Goal: Task Accomplishment & Management: Use online tool/utility

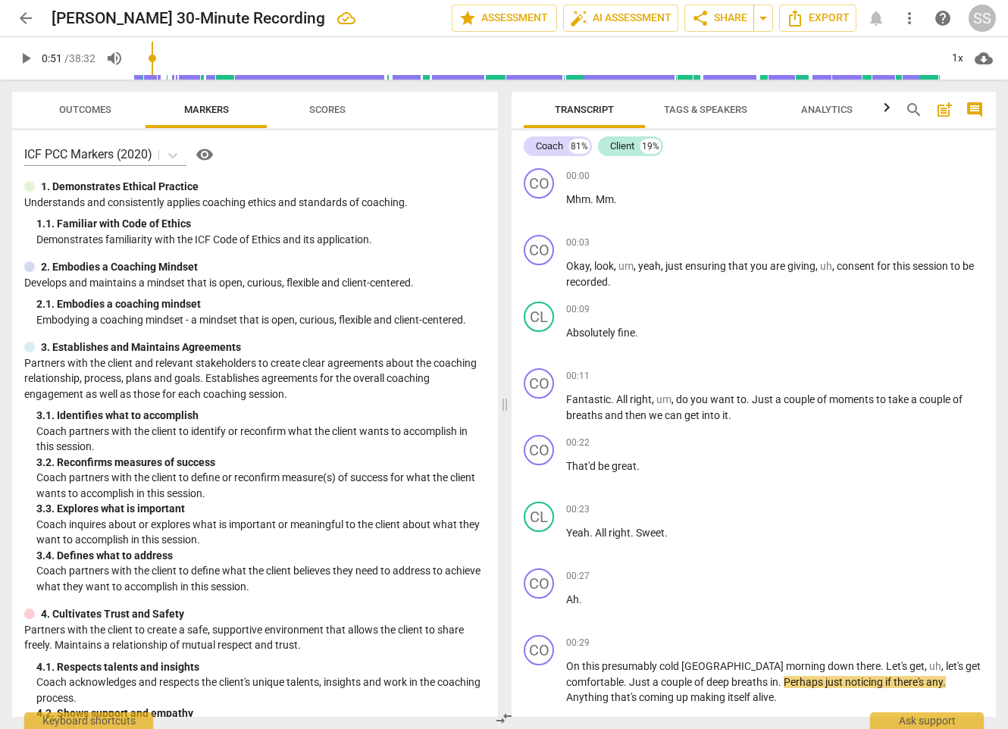
scroll to position [679, 0]
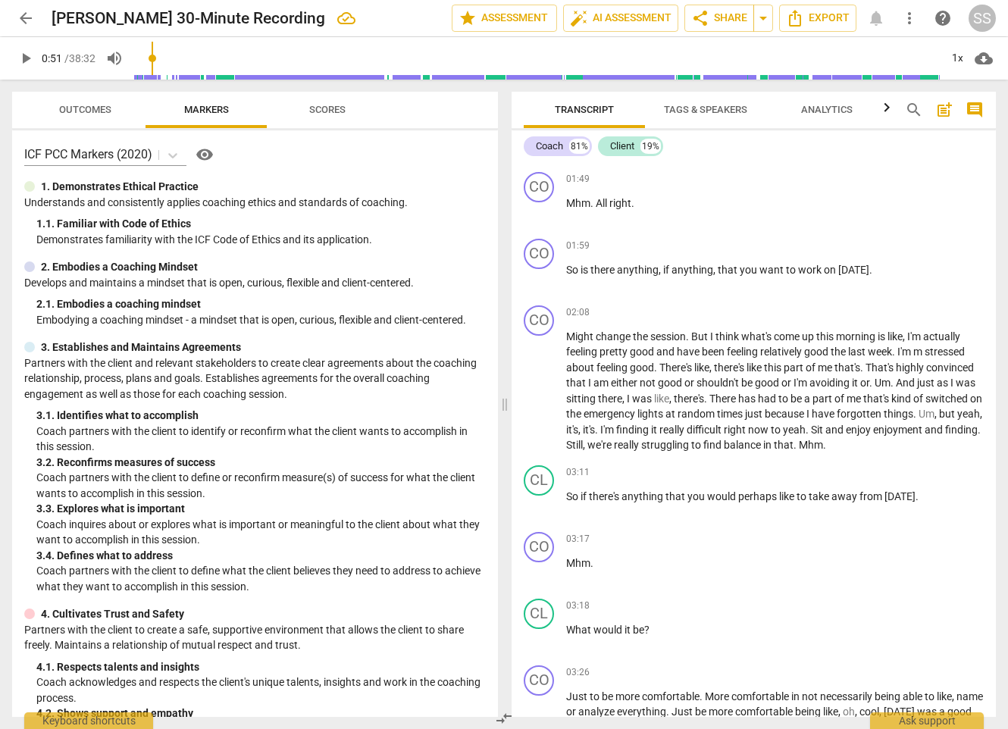
click at [23, 19] on span "arrow_back" at bounding box center [26, 18] width 18 height 18
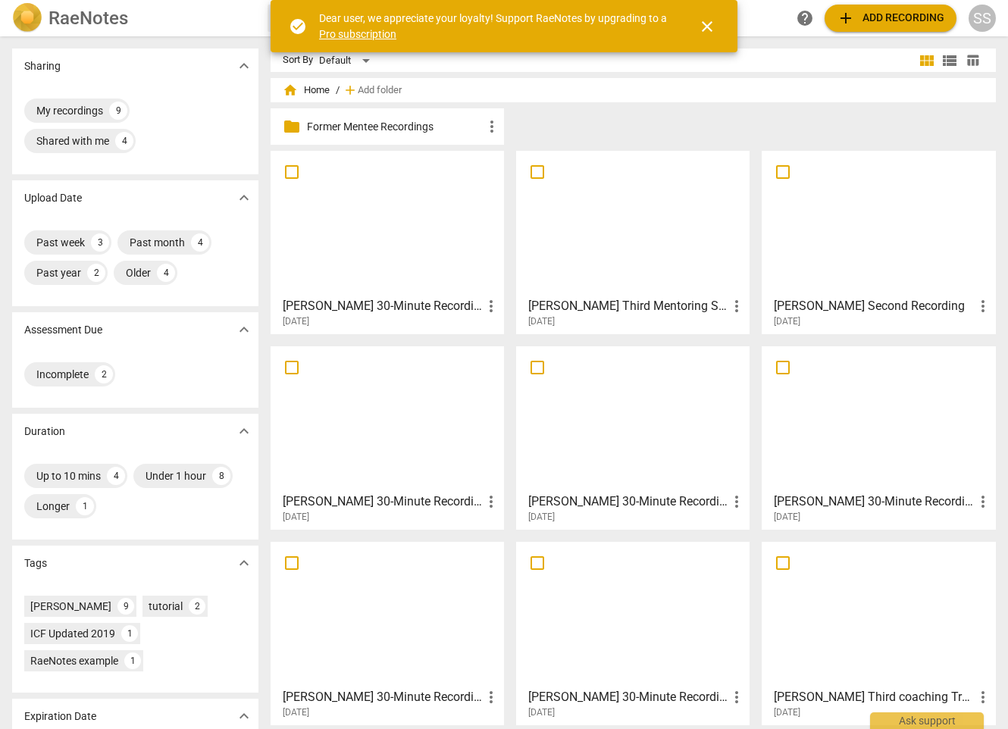
click at [706, 22] on span "close" at bounding box center [707, 26] width 18 height 18
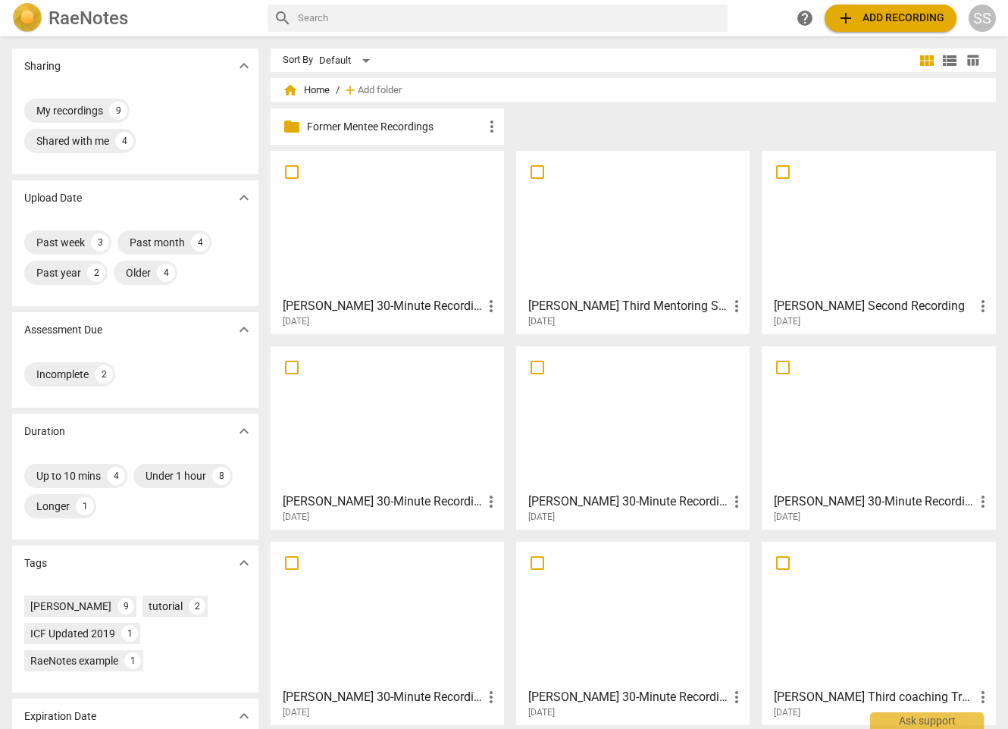
click at [901, 5] on button "add Add recording" at bounding box center [891, 18] width 132 height 27
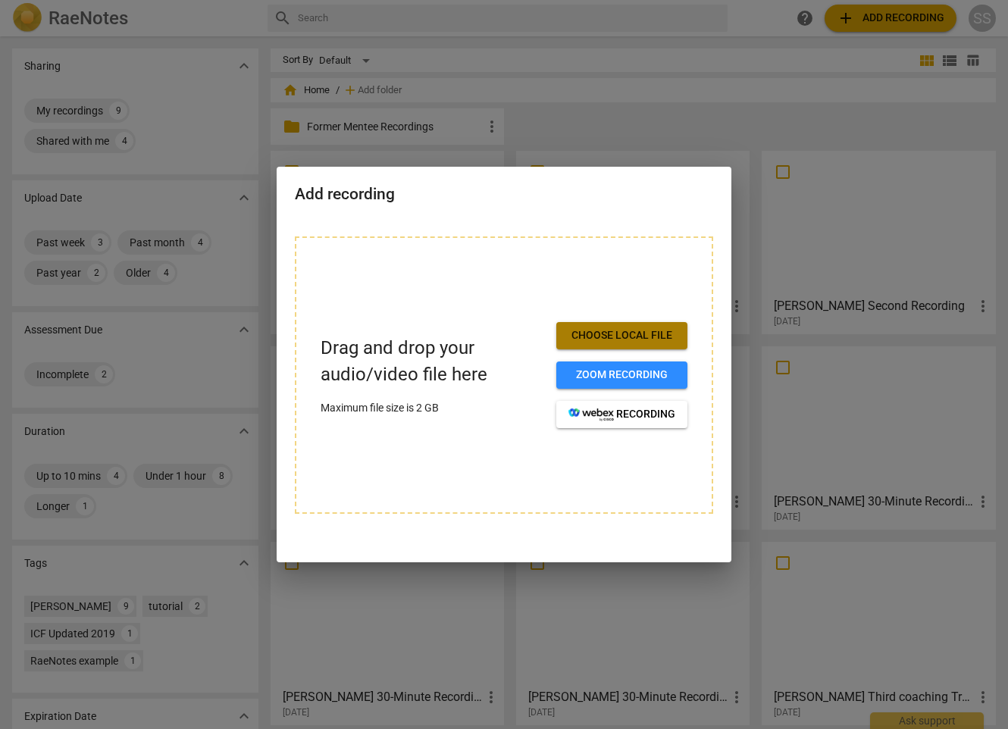
click at [659, 337] on span "Choose local file" at bounding box center [621, 335] width 107 height 15
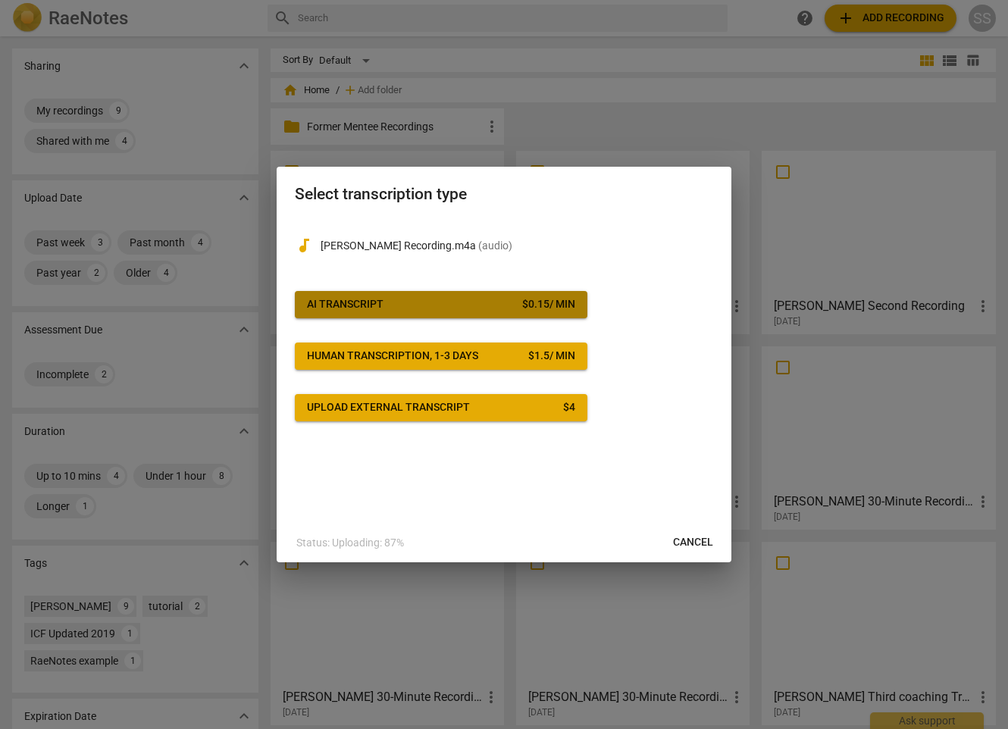
click at [501, 305] on span "AI Transcript $ 0.15 / min" at bounding box center [441, 304] width 268 height 15
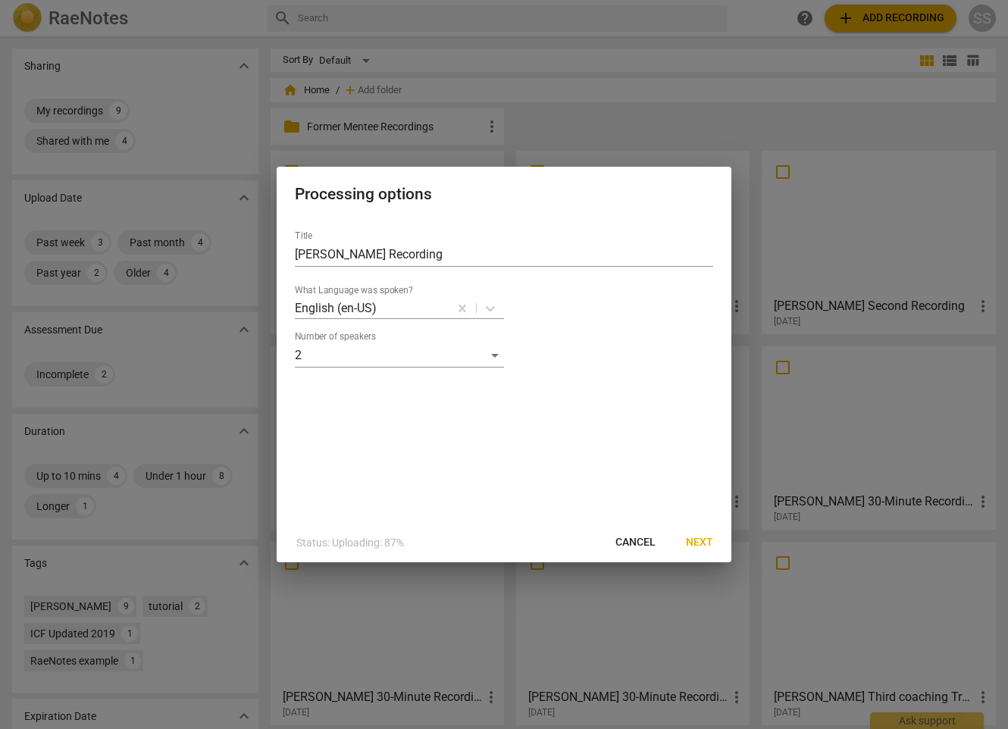
click at [705, 541] on span "Next" at bounding box center [699, 542] width 27 height 15
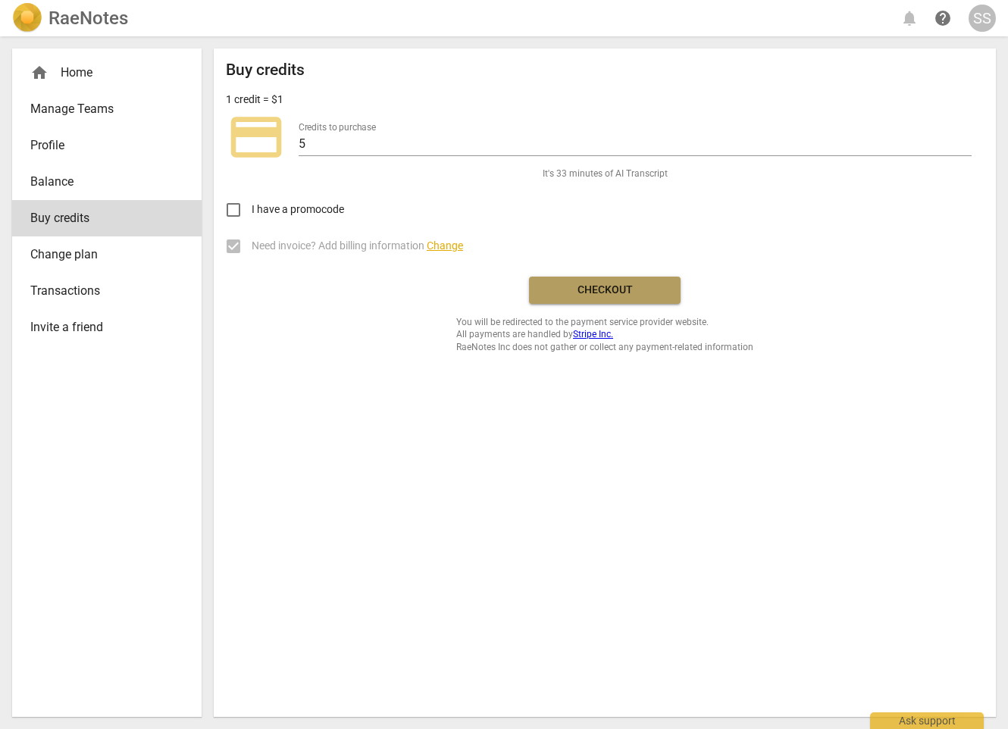
click at [621, 292] on span "Checkout" at bounding box center [604, 290] width 127 height 15
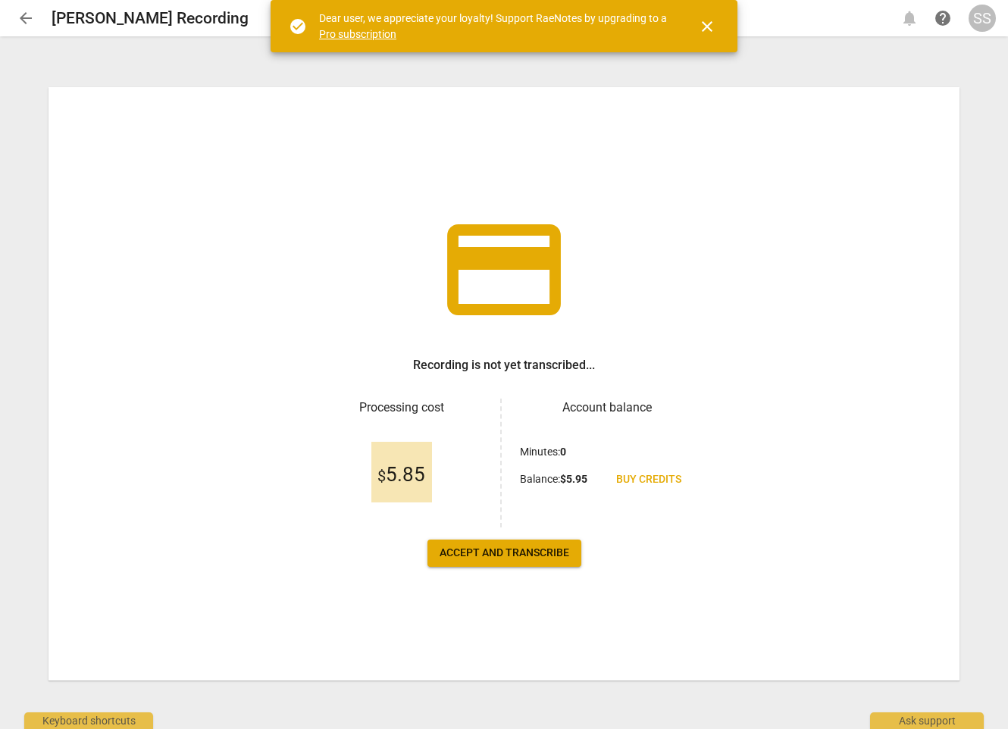
click at [710, 23] on span "close" at bounding box center [707, 26] width 18 height 18
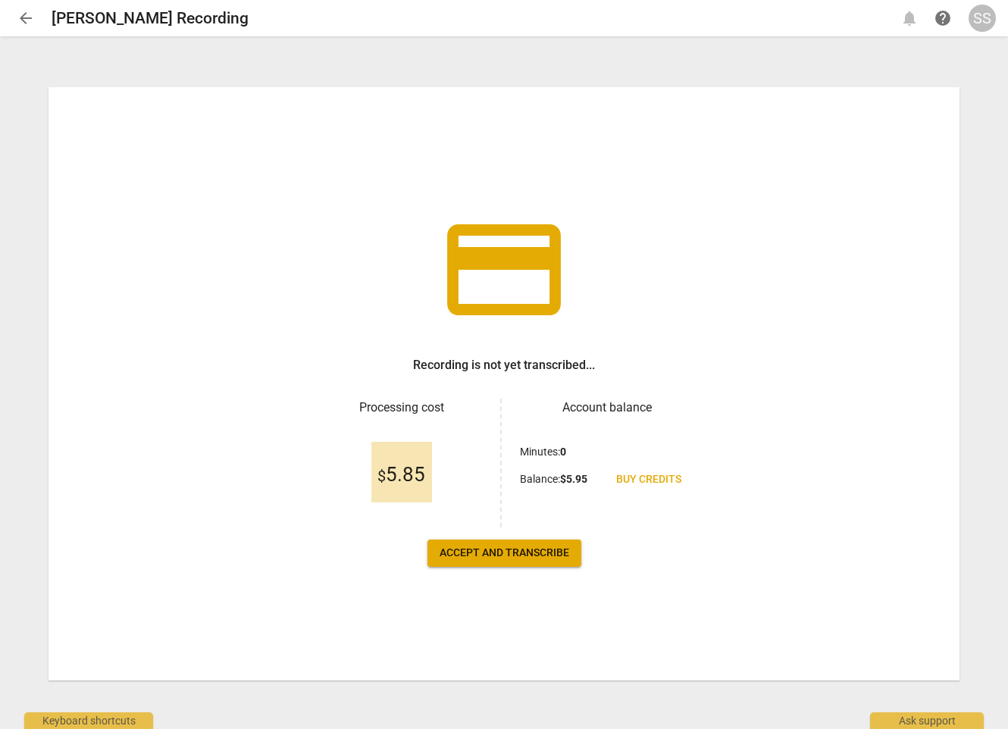
click at [539, 549] on span "Accept and transcribe" at bounding box center [505, 553] width 130 height 15
